Goal: Task Accomplishment & Management: Use online tool/utility

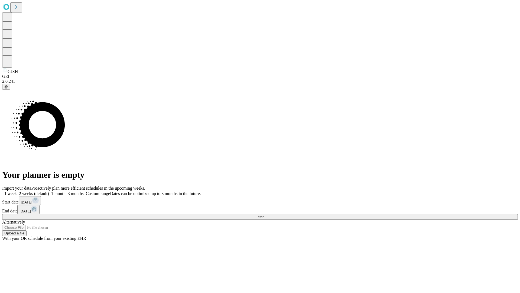
click at [264, 215] on span "Fetch" at bounding box center [260, 217] width 9 height 4
